Goal: Book appointment/travel/reservation

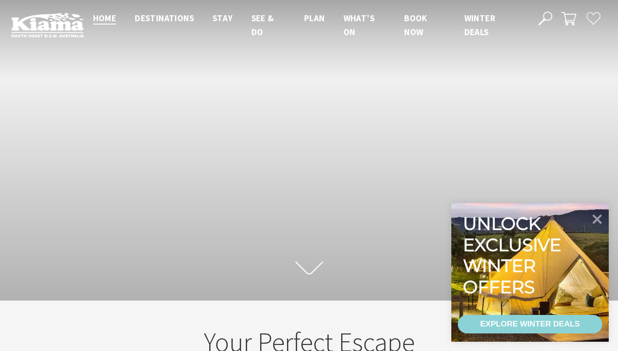
scroll to position [134, 611]
click at [597, 221] on icon at bounding box center [597, 219] width 22 height 22
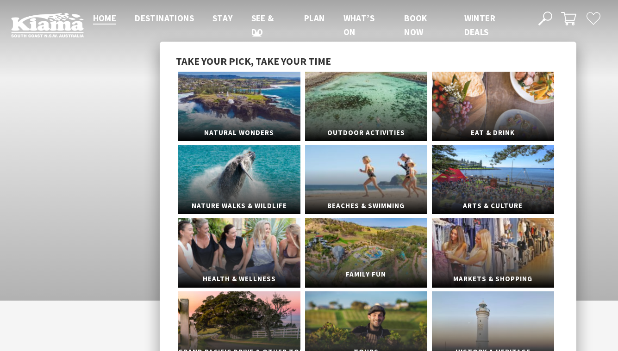
click at [370, 236] on link "Family Fun" at bounding box center [366, 252] width 122 height 69
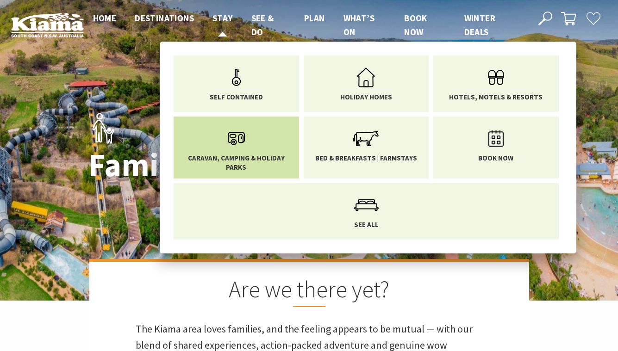
click at [244, 167] on span "Caravan, Camping & Holiday Parks" at bounding box center [236, 163] width 112 height 18
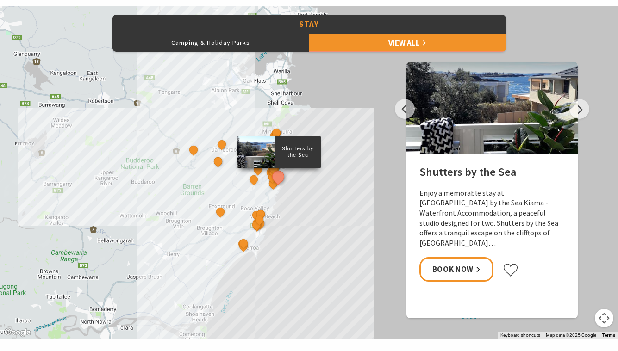
scroll to position [425, 0]
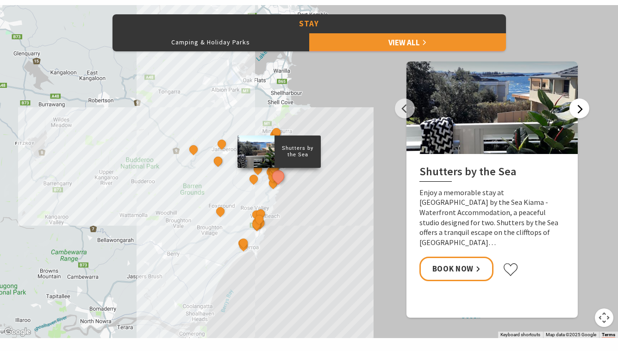
click at [573, 114] on button "Next" at bounding box center [579, 109] width 20 height 20
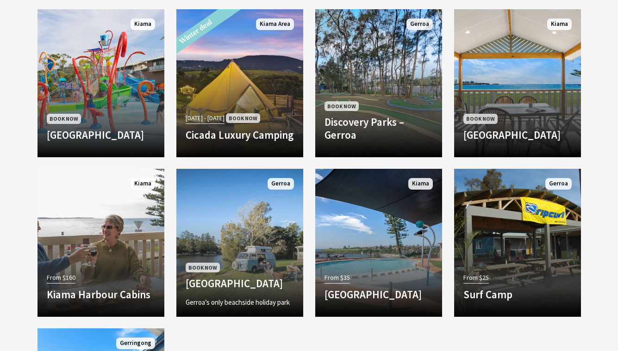
scroll to position [732, 0]
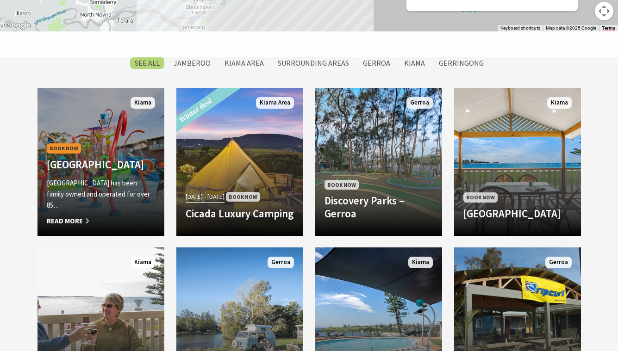
click at [73, 216] on span "Read More" at bounding box center [101, 221] width 108 height 11
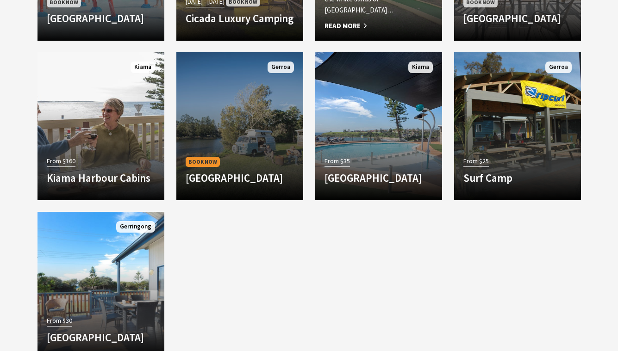
scroll to position [939, 0]
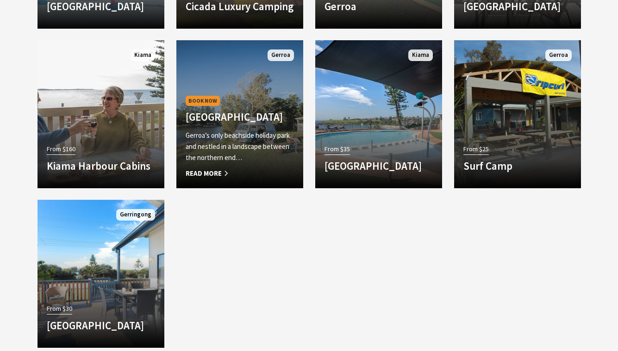
click at [224, 112] on h4 "Seven Mile Beach Holiday Park" at bounding box center [240, 117] width 108 height 13
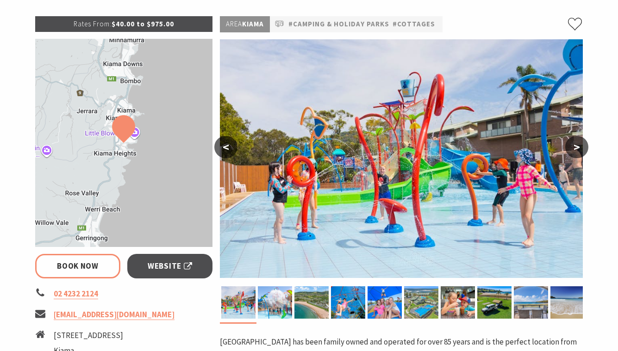
scroll to position [135, 0]
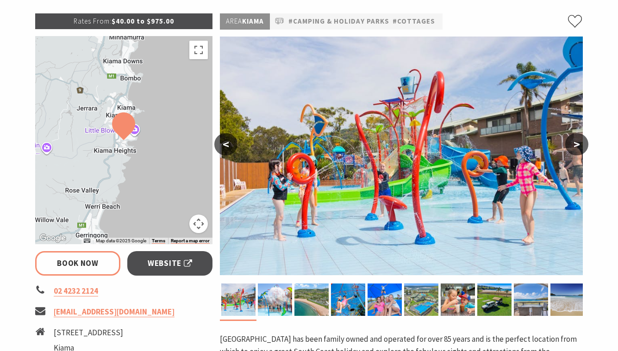
select select "3"
select select "2"
click at [579, 148] on button ">" at bounding box center [576, 144] width 23 height 22
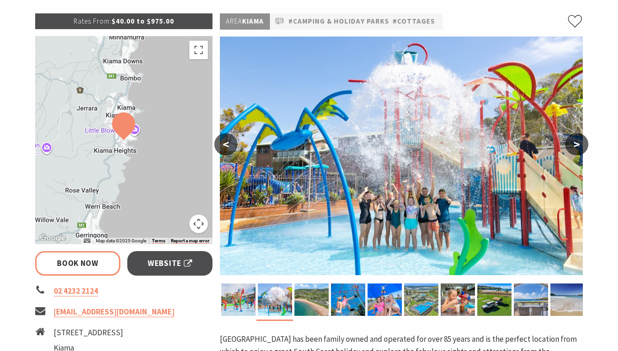
click at [579, 148] on button ">" at bounding box center [576, 144] width 23 height 22
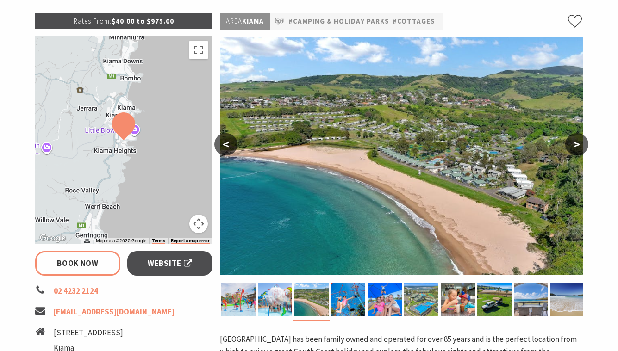
click at [579, 148] on button ">" at bounding box center [576, 144] width 23 height 22
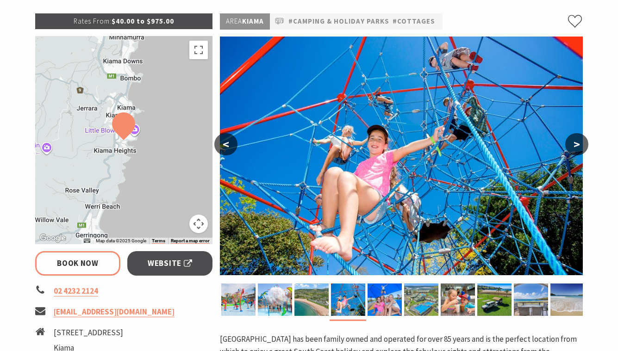
click at [579, 148] on button ">" at bounding box center [576, 144] width 23 height 22
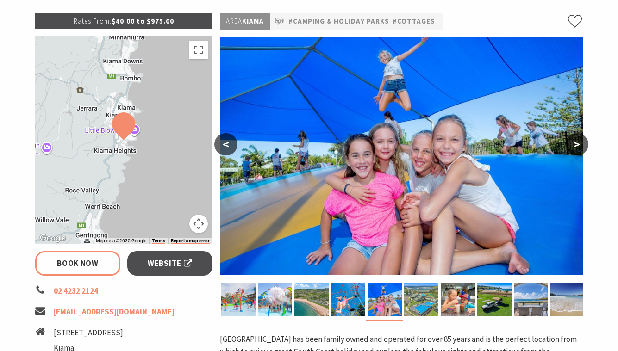
click at [579, 148] on button ">" at bounding box center [576, 144] width 23 height 22
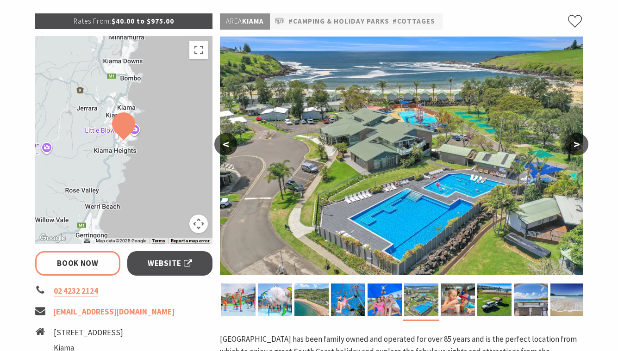
click at [579, 148] on button ">" at bounding box center [576, 144] width 23 height 22
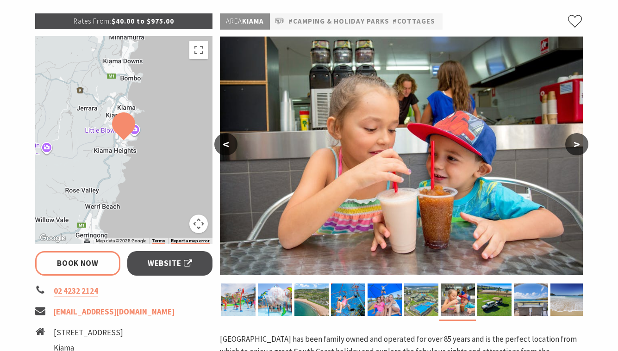
click at [579, 148] on button ">" at bounding box center [576, 144] width 23 height 22
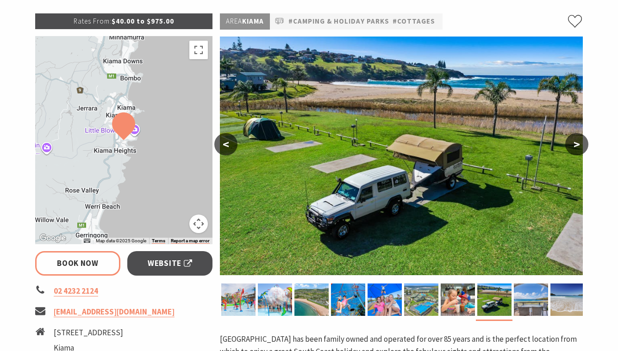
click at [579, 148] on button ">" at bounding box center [576, 144] width 23 height 22
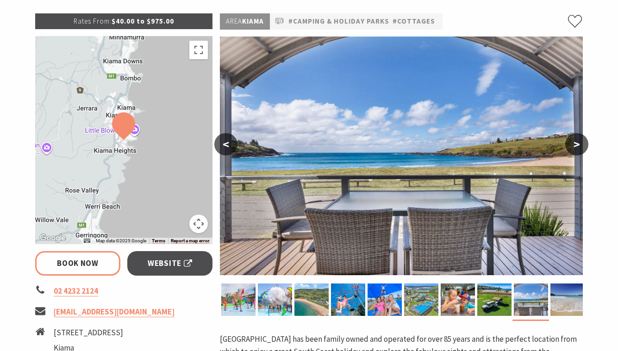
click at [579, 148] on button ">" at bounding box center [576, 144] width 23 height 22
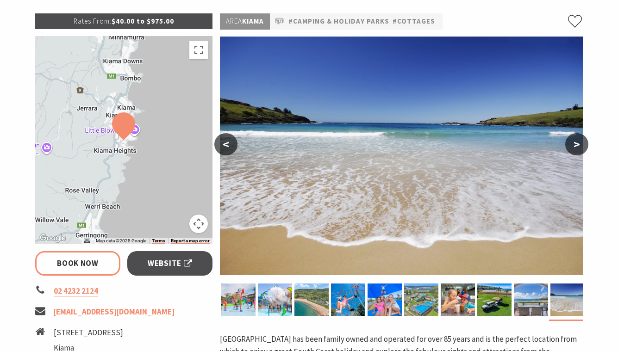
click at [579, 148] on button ">" at bounding box center [576, 144] width 23 height 22
click at [226, 146] on button "<" at bounding box center [225, 144] width 23 height 22
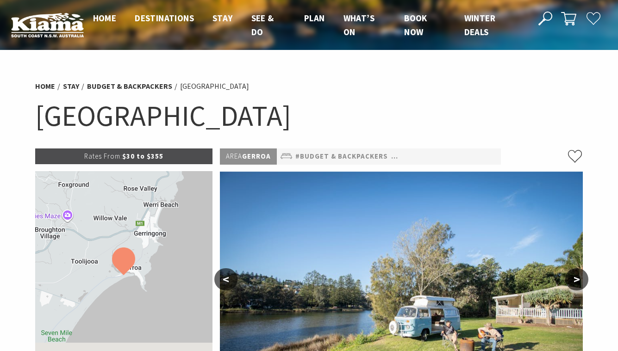
select select "3"
select select "2"
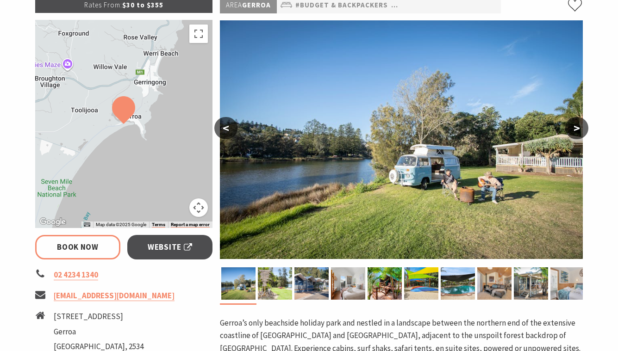
scroll to position [156, 0]
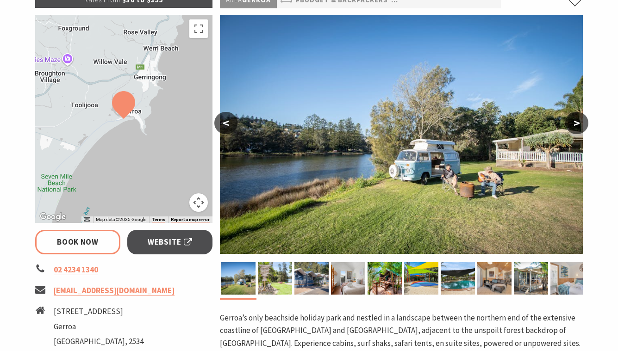
click at [578, 129] on button ">" at bounding box center [576, 123] width 23 height 22
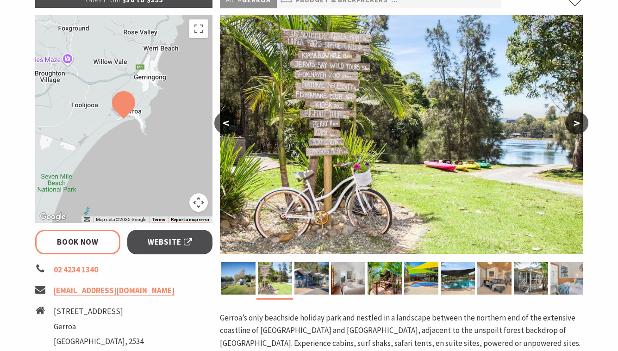
click at [578, 129] on button ">" at bounding box center [576, 123] width 23 height 22
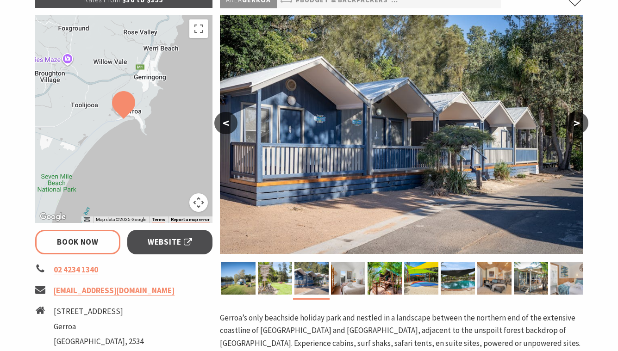
click at [578, 129] on button ">" at bounding box center [576, 123] width 23 height 22
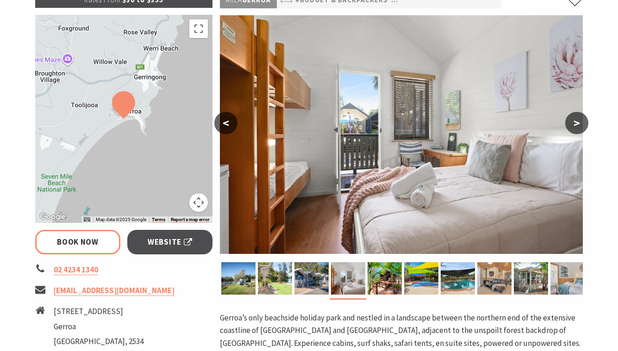
click at [578, 129] on button ">" at bounding box center [576, 123] width 23 height 22
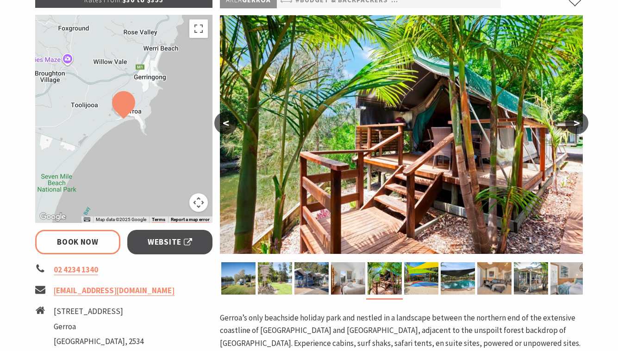
click at [578, 129] on button ">" at bounding box center [576, 123] width 23 height 22
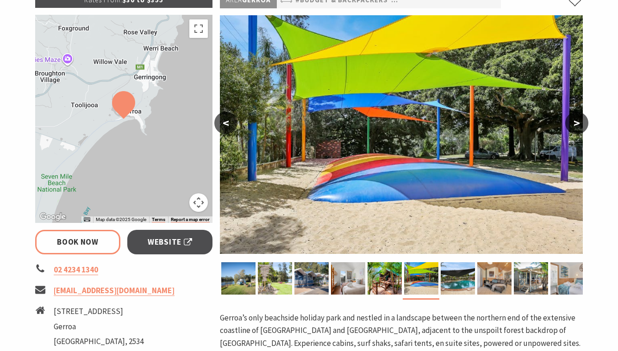
click at [578, 129] on button ">" at bounding box center [576, 123] width 23 height 22
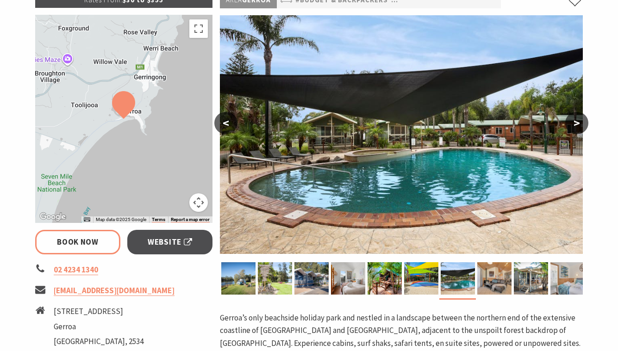
click at [578, 129] on button ">" at bounding box center [576, 123] width 23 height 22
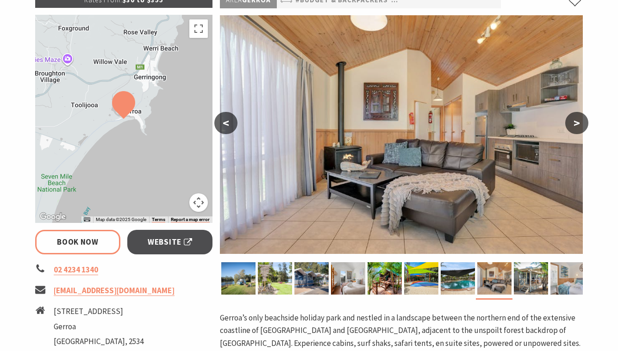
click at [578, 129] on button ">" at bounding box center [576, 123] width 23 height 22
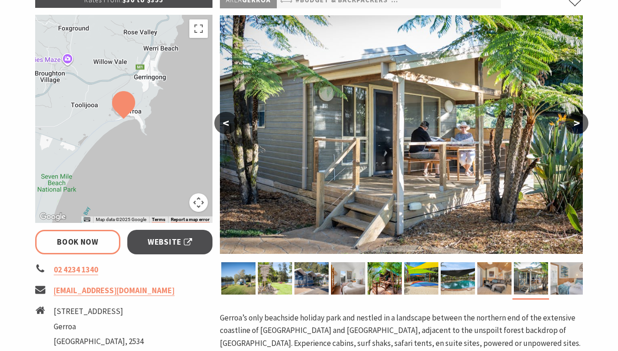
click at [578, 129] on button ">" at bounding box center [576, 123] width 23 height 22
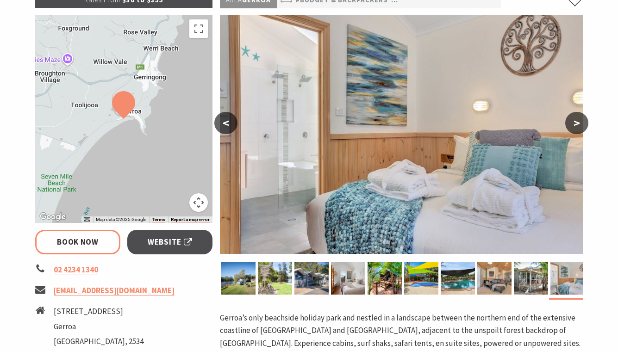
click at [578, 129] on button ">" at bounding box center [576, 123] width 23 height 22
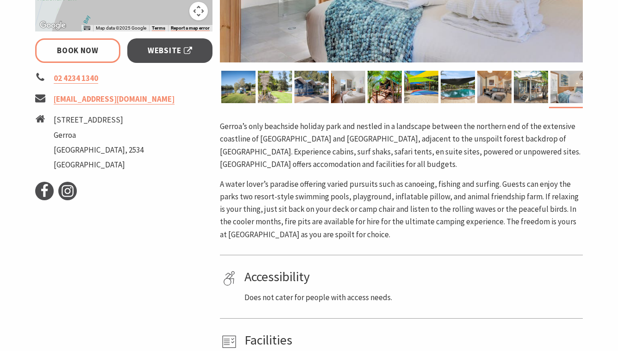
scroll to position [355, 0]
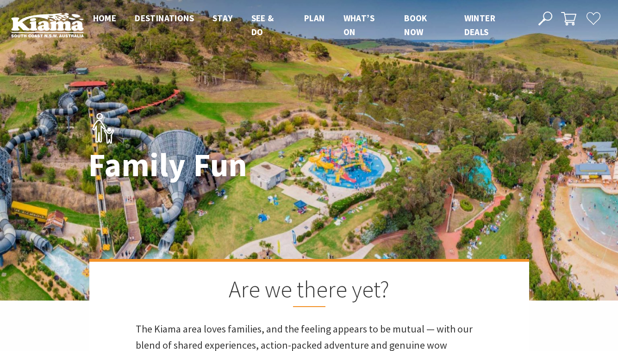
scroll to position [328, 615]
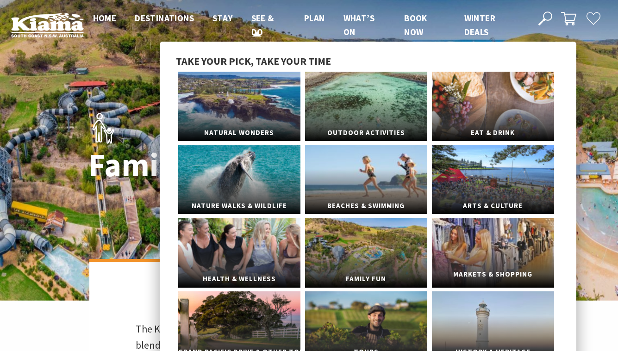
click at [482, 258] on link "Markets & Shopping" at bounding box center [493, 252] width 122 height 69
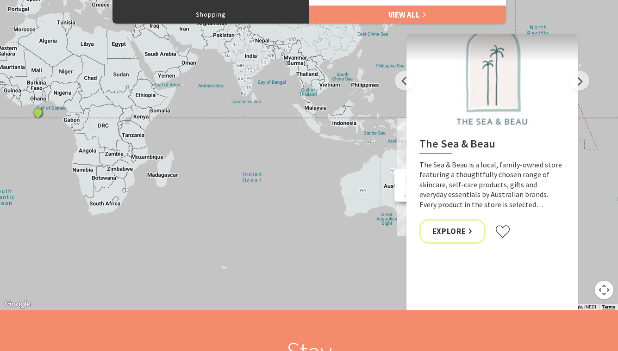
scroll to position [703, 0]
